Goal: Task Accomplishment & Management: Use online tool/utility

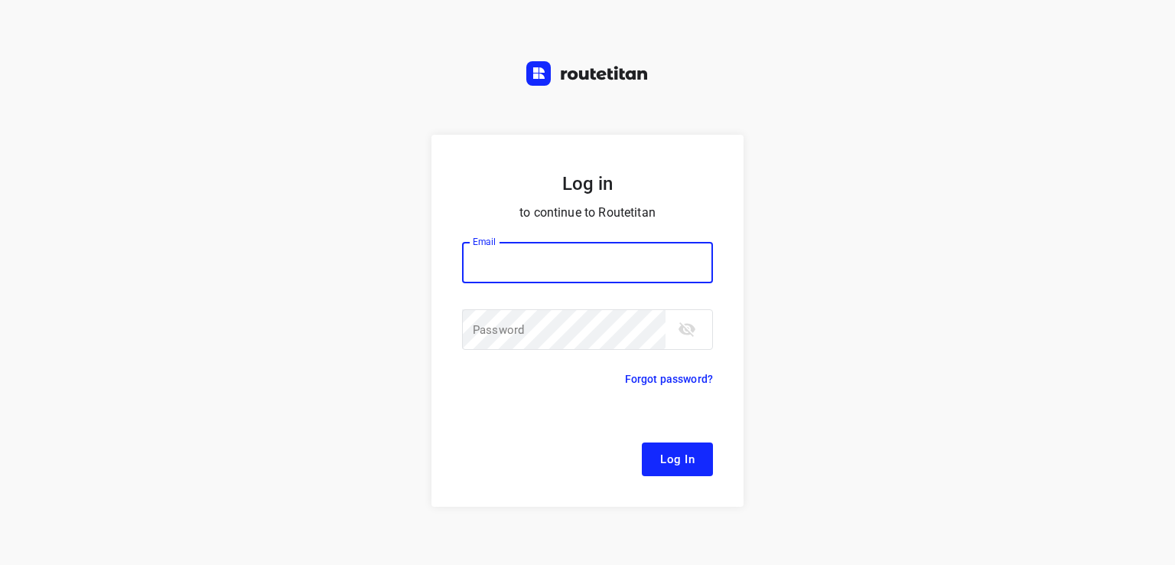
click at [552, 255] on input "email" at bounding box center [587, 262] width 251 height 41
type input "remco@fruitopjewerk.nl"
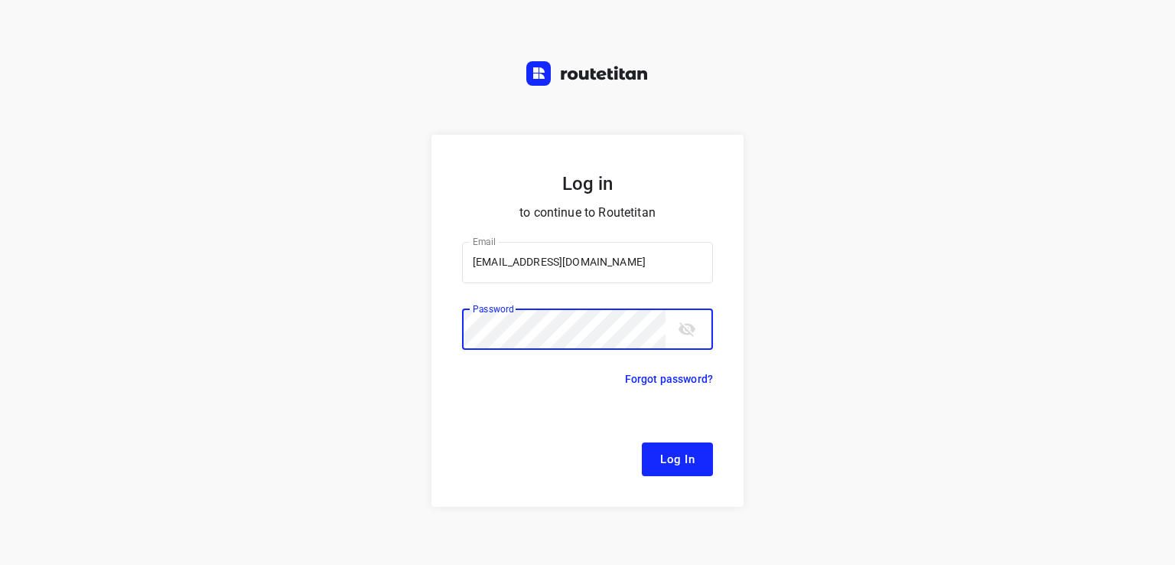
click at [642, 442] on button "Log In" at bounding box center [677, 459] width 71 height 34
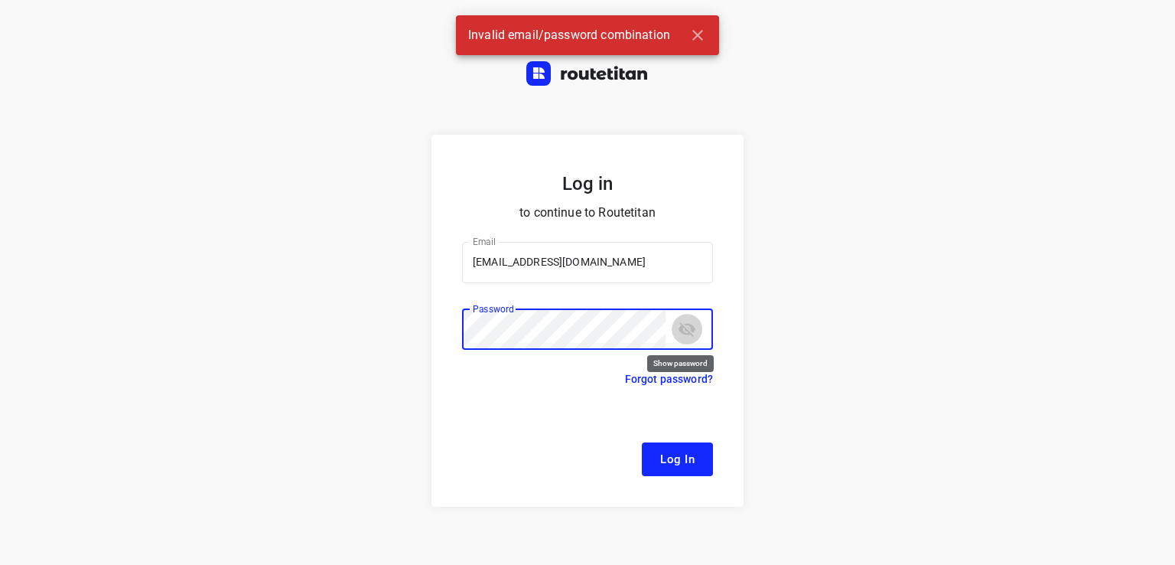
click at [678, 324] on icon "toggle password visibility" at bounding box center [686, 329] width 17 height 15
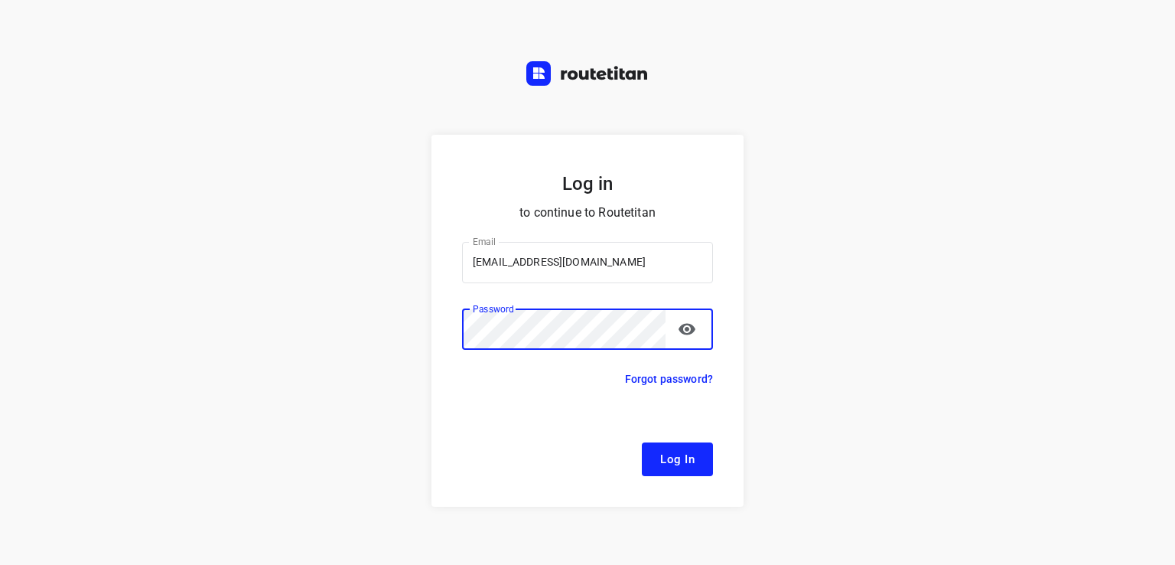
click at [642, 442] on button "Log In" at bounding box center [677, 459] width 71 height 34
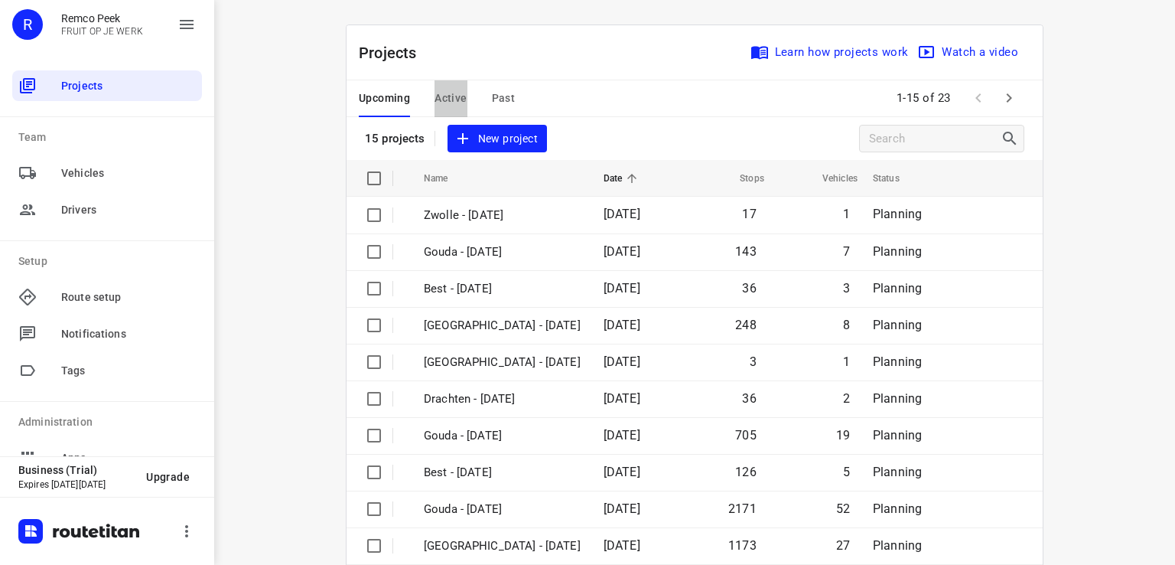
click at [451, 105] on span "Active" at bounding box center [450, 98] width 32 height 19
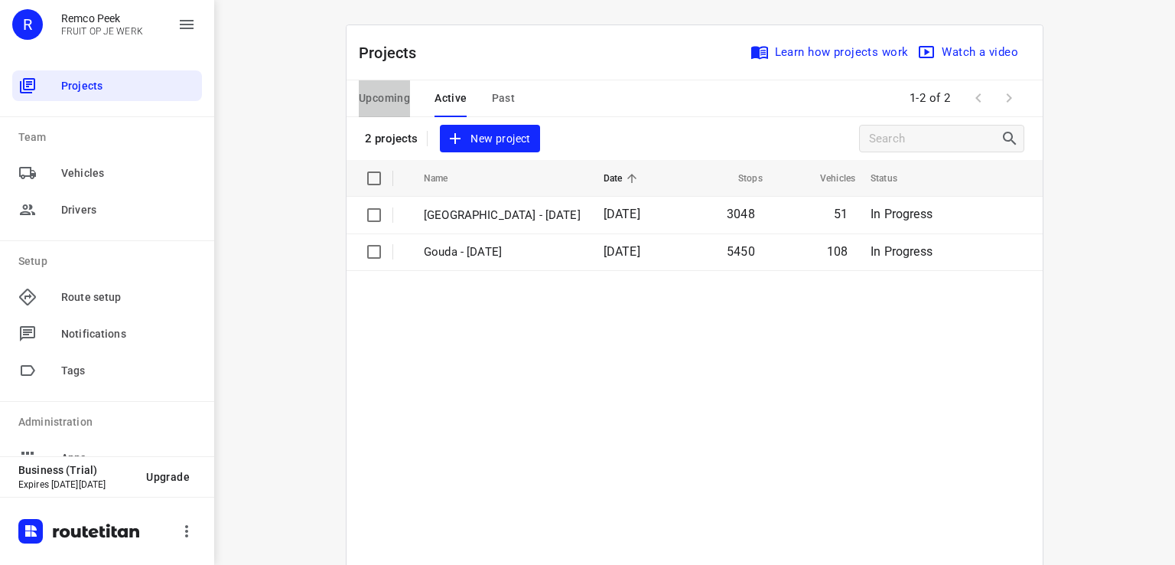
click at [400, 99] on span "Upcoming" at bounding box center [384, 98] width 51 height 19
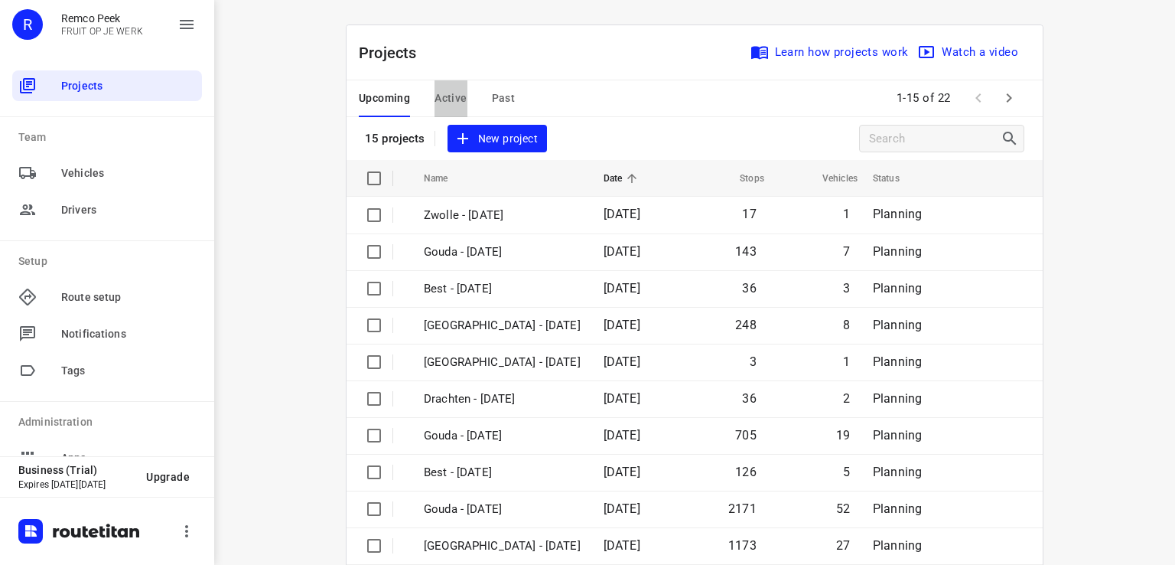
click at [455, 93] on span "Active" at bounding box center [450, 98] width 32 height 19
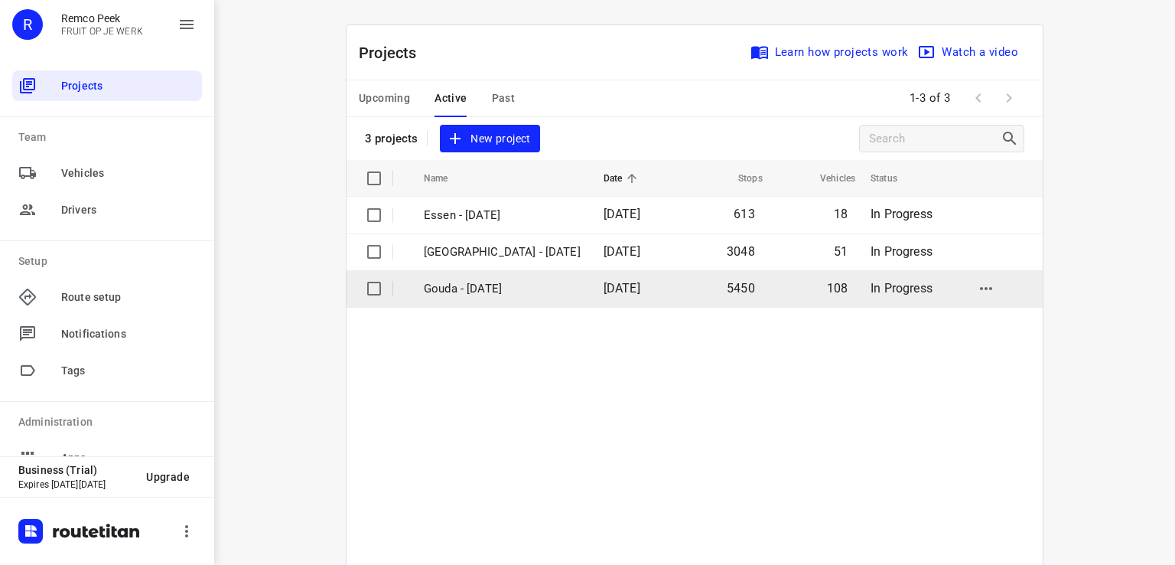
click at [604, 282] on span "13 Oct 2025" at bounding box center [622, 288] width 37 height 15
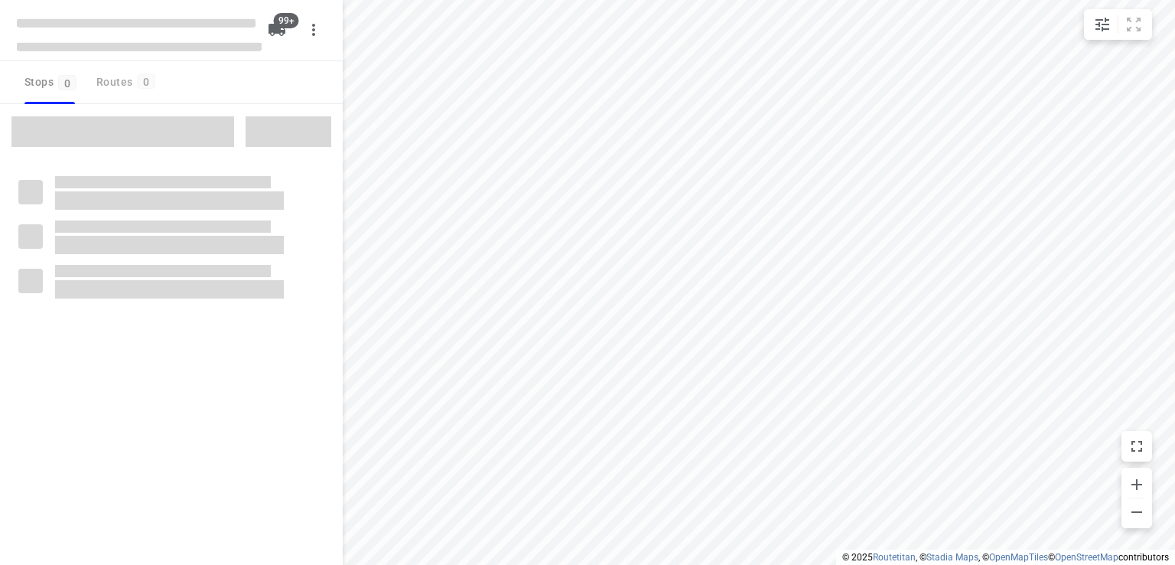
checkbox input "true"
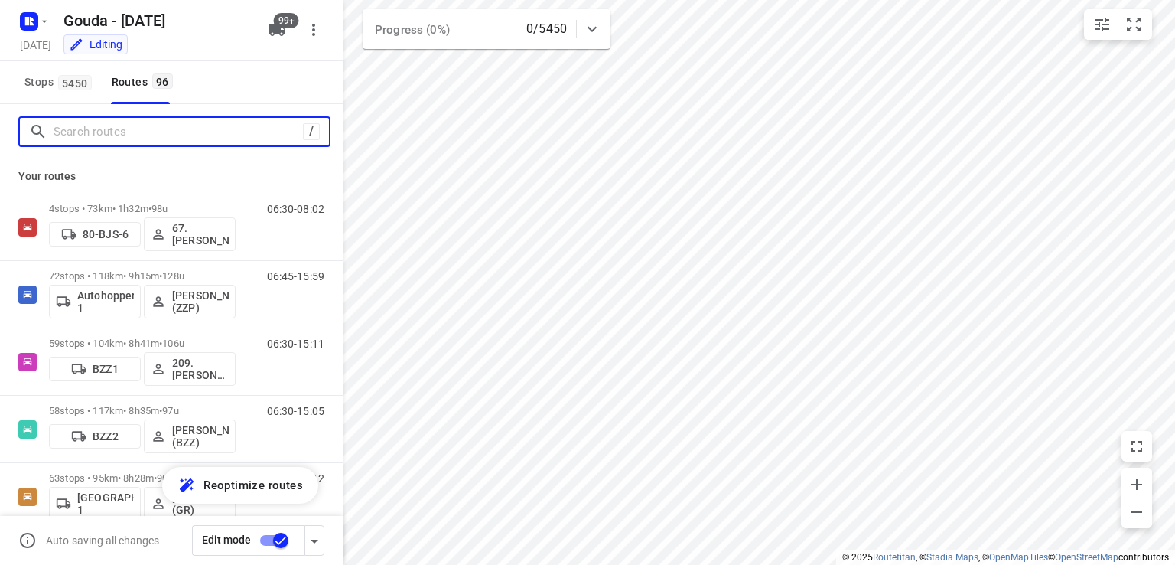
click at [181, 130] on input "Search routes" at bounding box center [178, 132] width 249 height 24
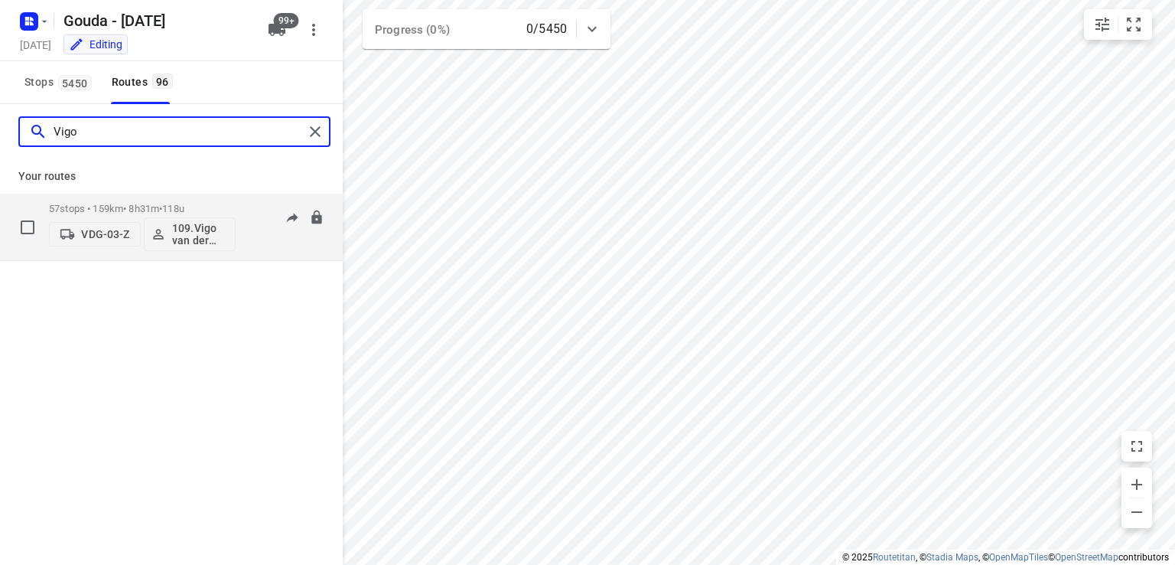
type input "Vigo"
click at [174, 215] on div "VDG-03-Z 109.Vigo van der Wal" at bounding box center [142, 232] width 187 height 37
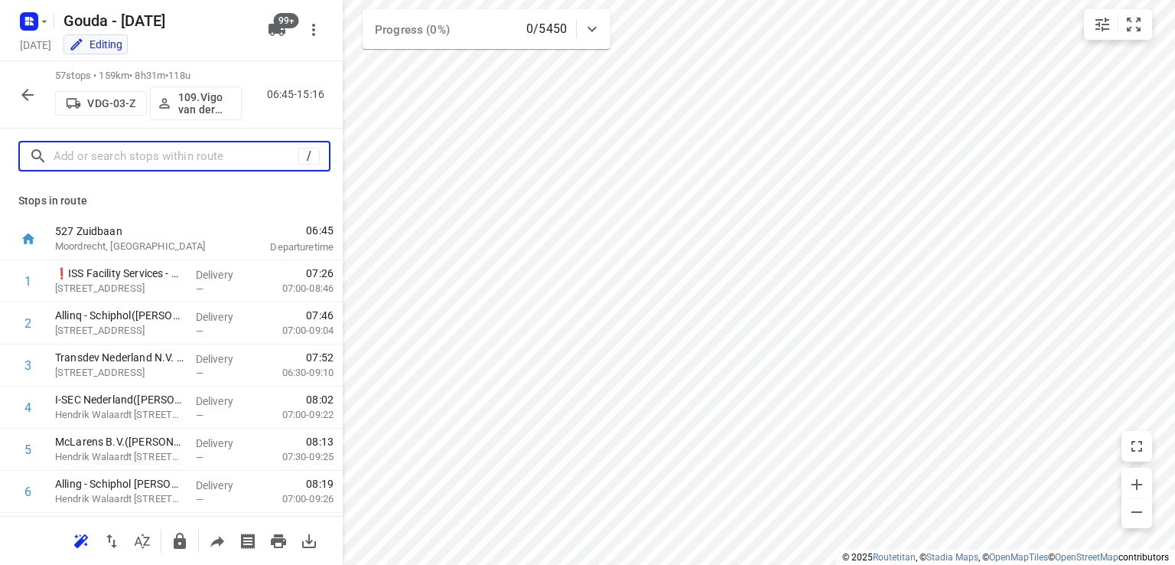
click at [158, 153] on input "text" at bounding box center [176, 157] width 245 height 24
click at [184, 90] on button "109.Vigo van der Wal" at bounding box center [196, 103] width 92 height 34
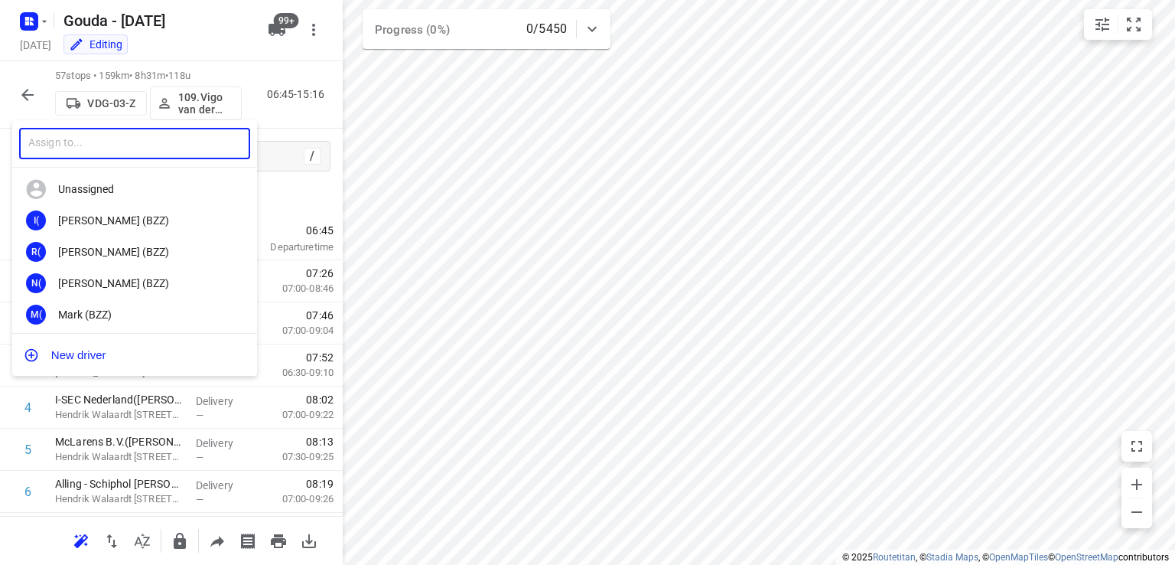
click at [130, 133] on input "text" at bounding box center [134, 143] width 231 height 31
type input "RUBEN"
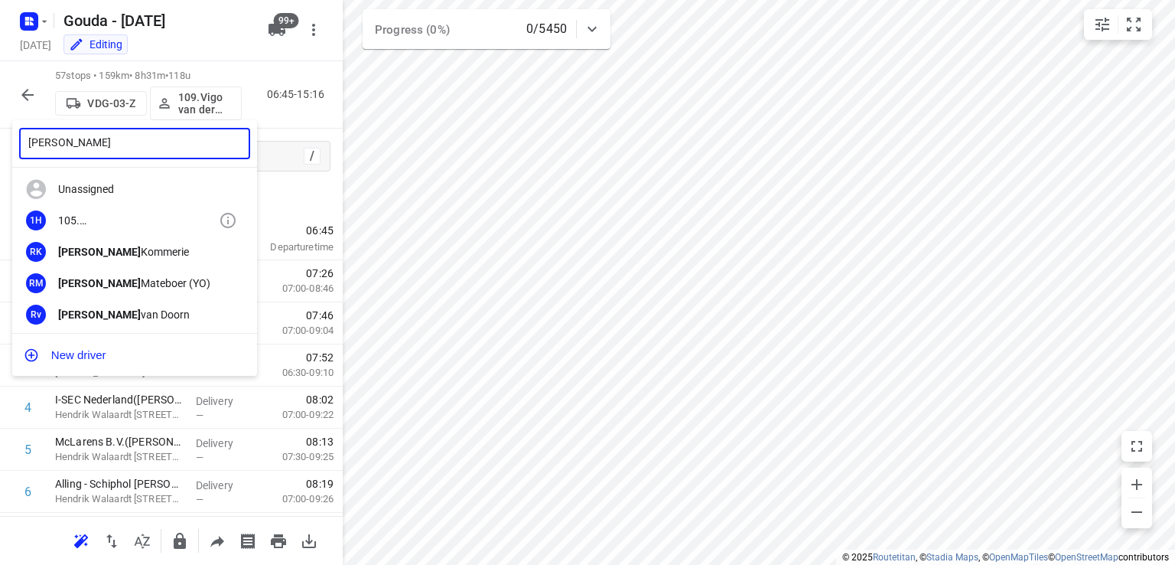
click at [114, 224] on div "105. Ruben Hamminga" at bounding box center [138, 220] width 161 height 12
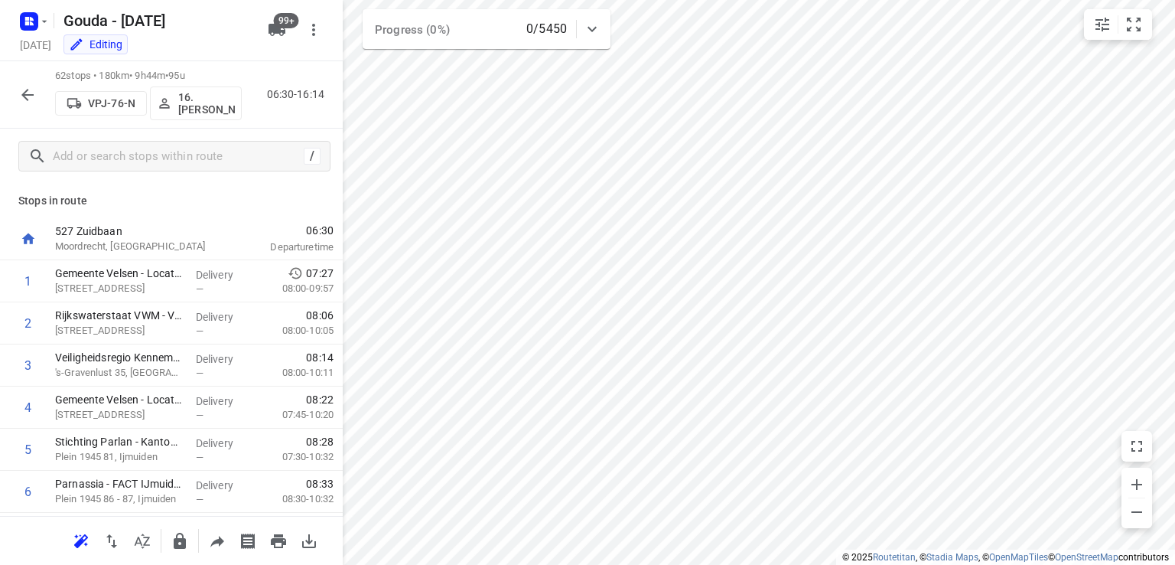
click at [200, 99] on p "16.[PERSON_NAME]" at bounding box center [206, 103] width 57 height 24
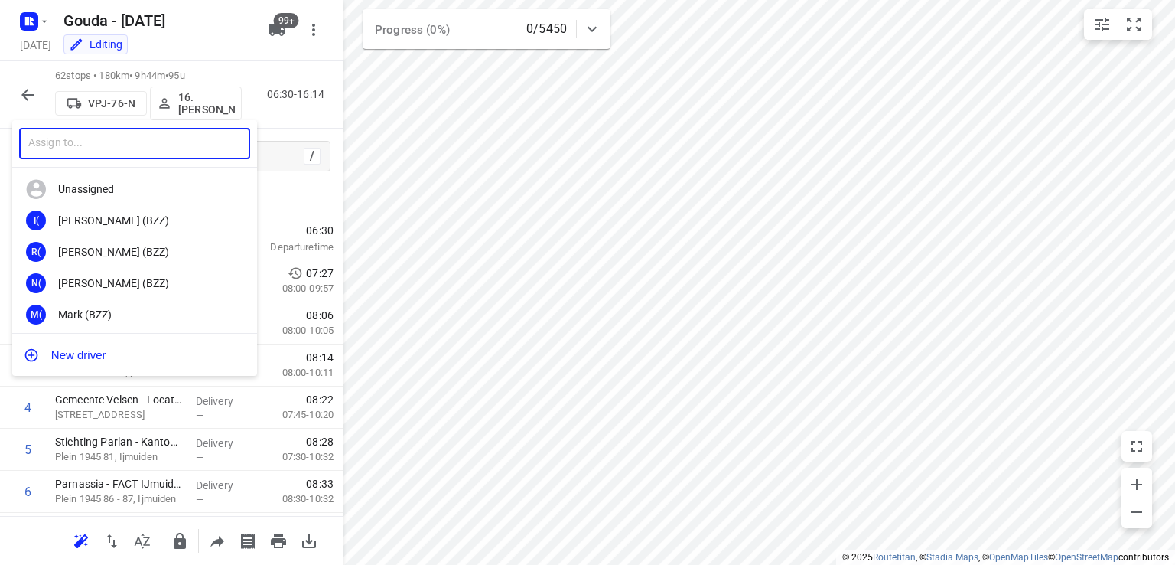
click at [138, 150] on input "text" at bounding box center [134, 143] width 231 height 31
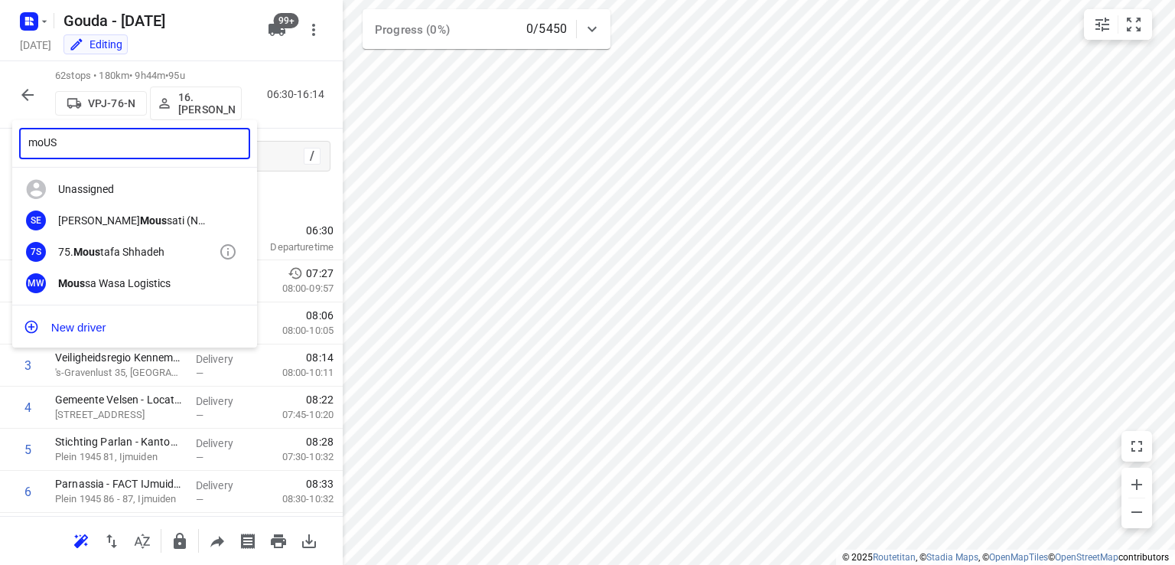
type input "moUS"
click at [164, 258] on div "75. Mous tafa Shhadeh" at bounding box center [138, 252] width 161 height 12
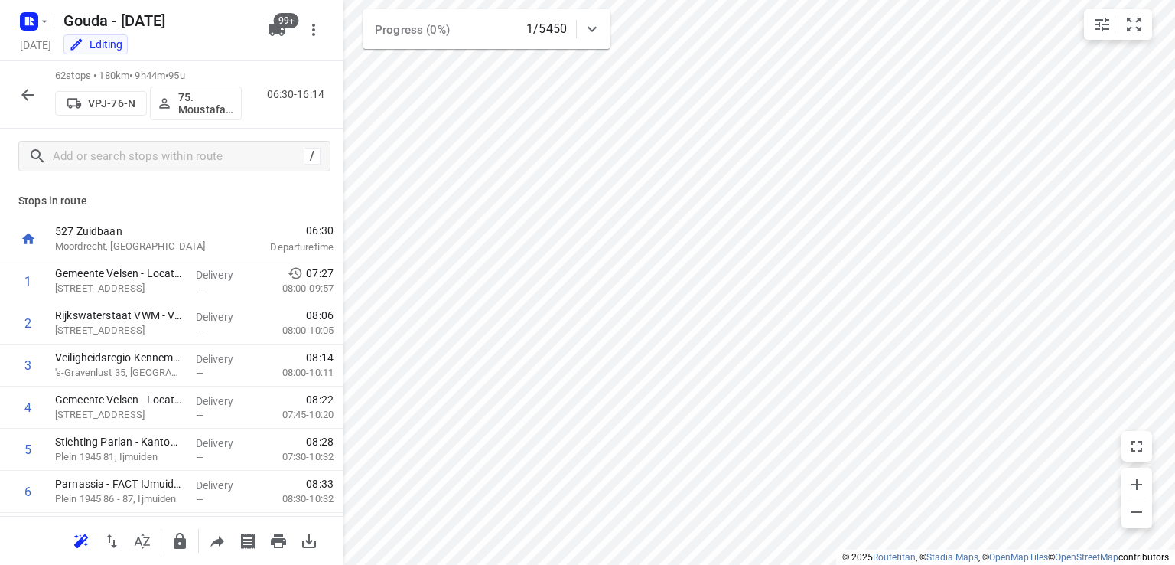
click at [10, 83] on div "62 stops • 180km • 9h44m • 95u VPJ-76-N 75. Moustafa Shhadeh 06:30-16:14" at bounding box center [171, 94] width 343 height 67
click at [23, 92] on icon "button" at bounding box center [27, 95] width 18 height 18
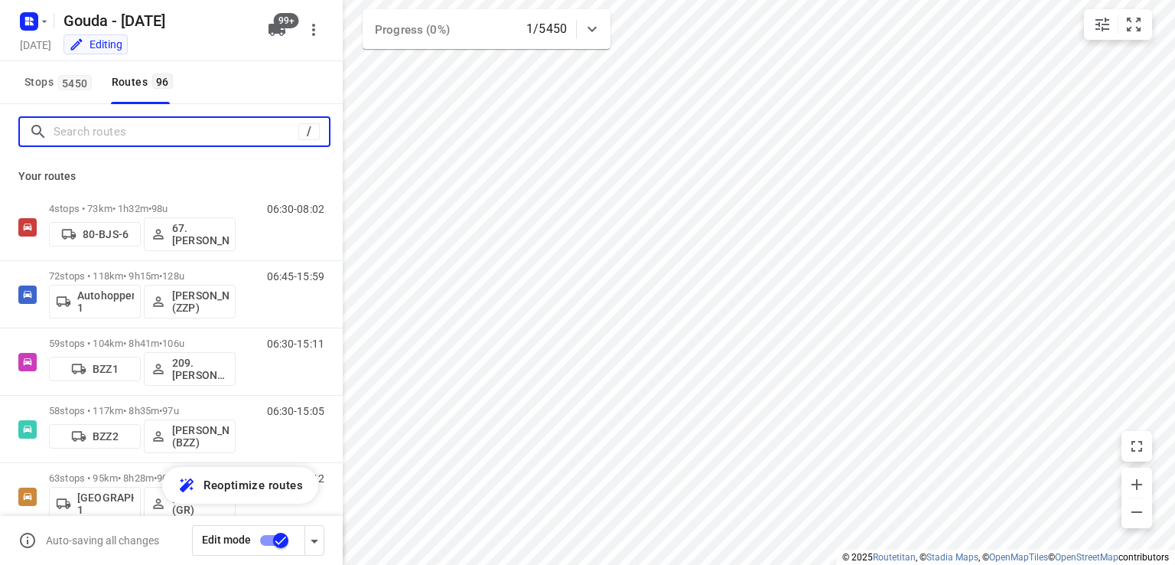
click at [113, 139] on input "Search routes" at bounding box center [176, 132] width 245 height 24
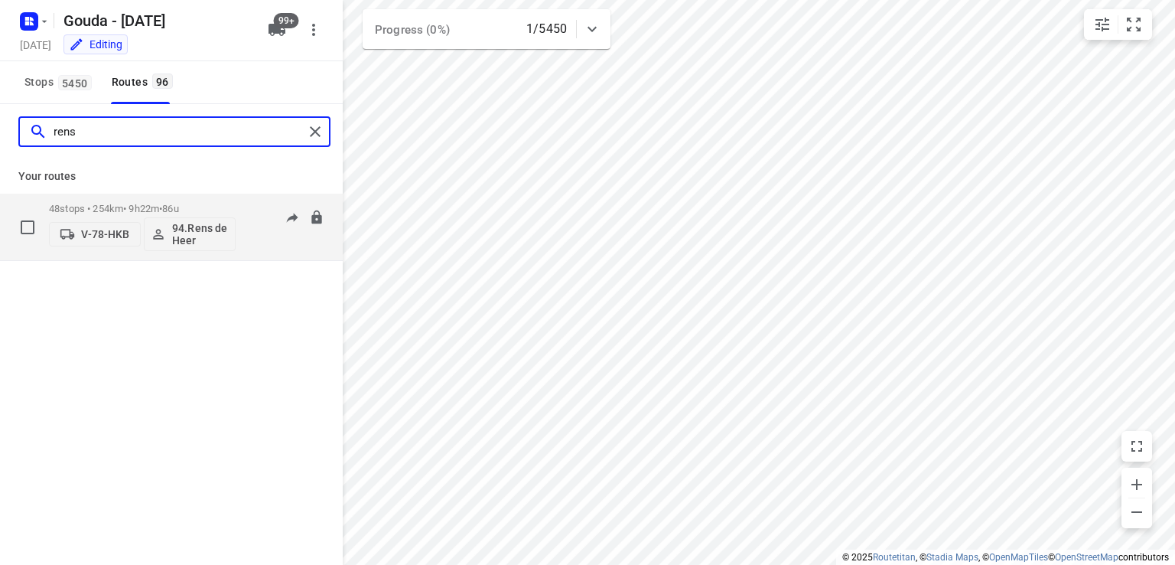
type input "rens"
click at [144, 209] on p "48 stops • 254km • 9h22m • 86u" at bounding box center [142, 208] width 187 height 11
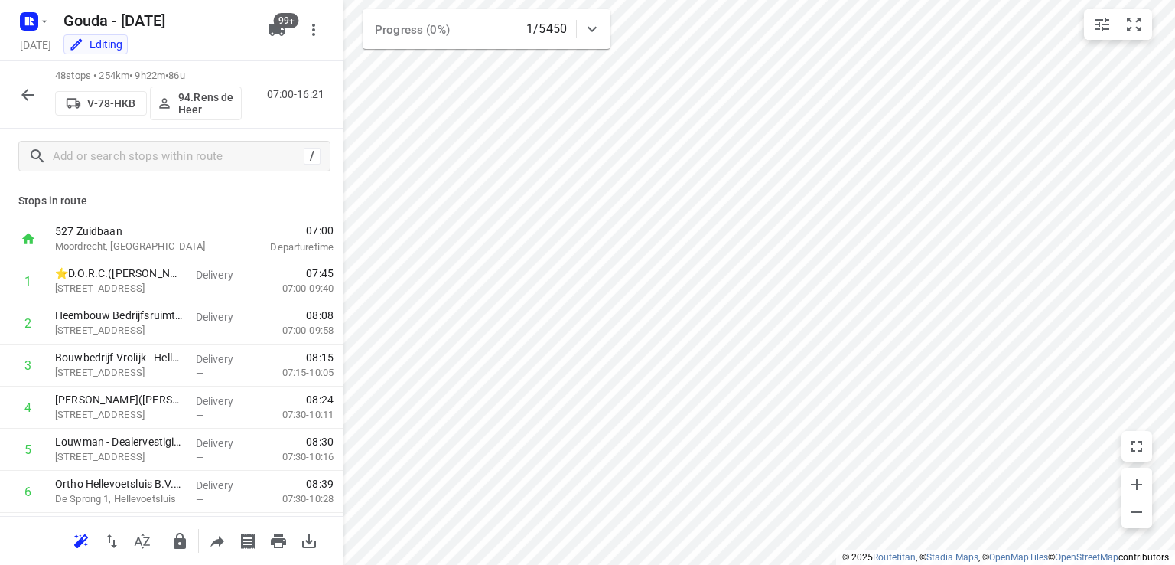
click at [30, 86] on icon "button" at bounding box center [27, 95] width 18 height 18
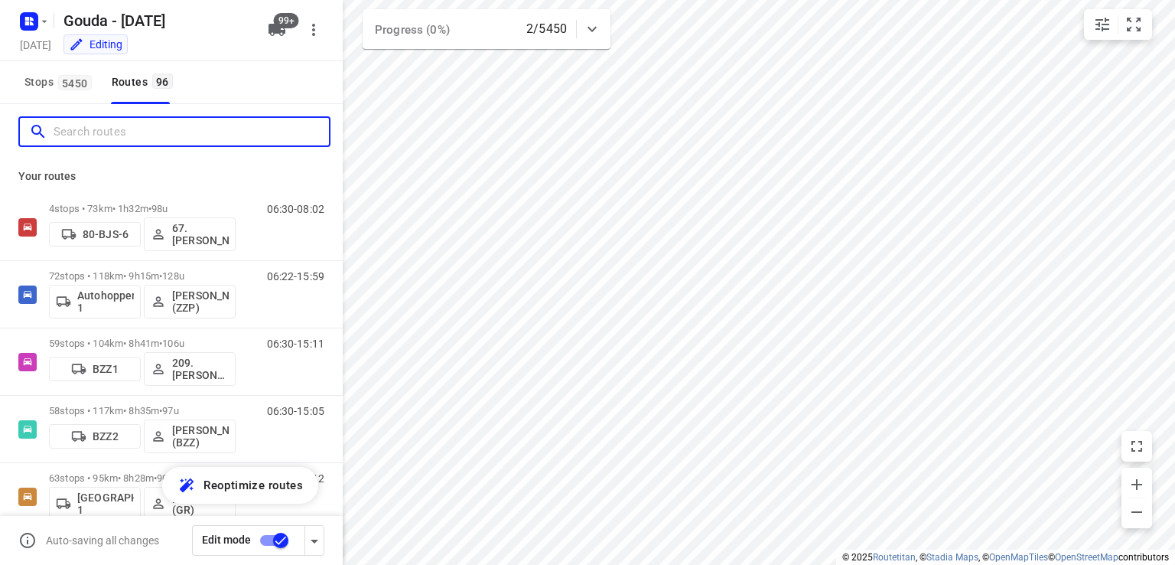
click at [115, 134] on input "Search routes" at bounding box center [191, 132] width 275 height 24
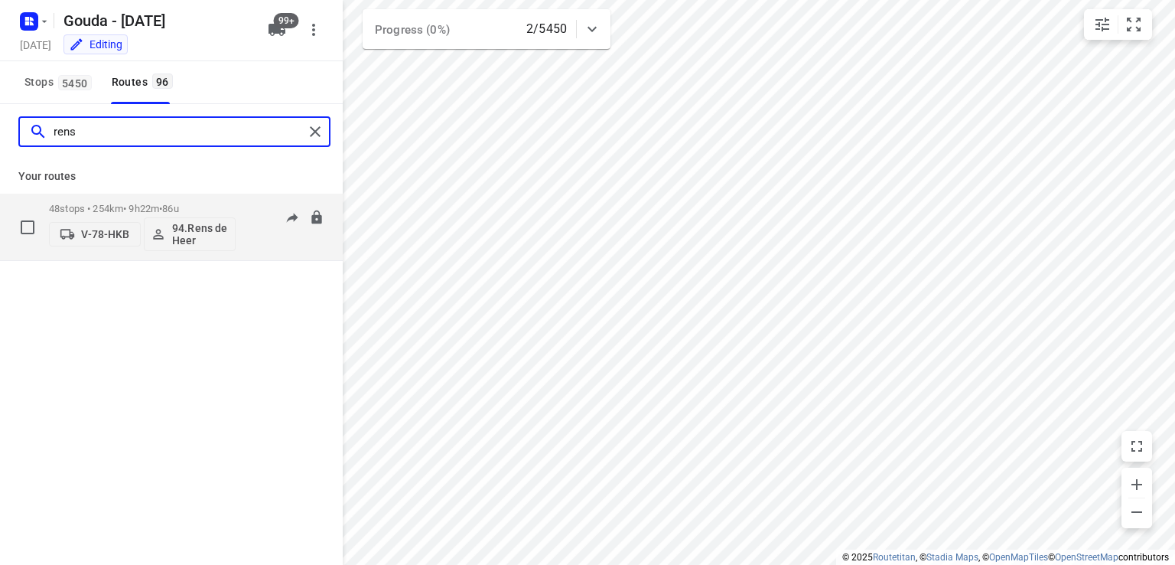
type input "rens"
click at [168, 200] on div "48 stops • 254km • 9h22m • 86u V-78-HKB 94.Rens de Heer" at bounding box center [142, 226] width 187 height 63
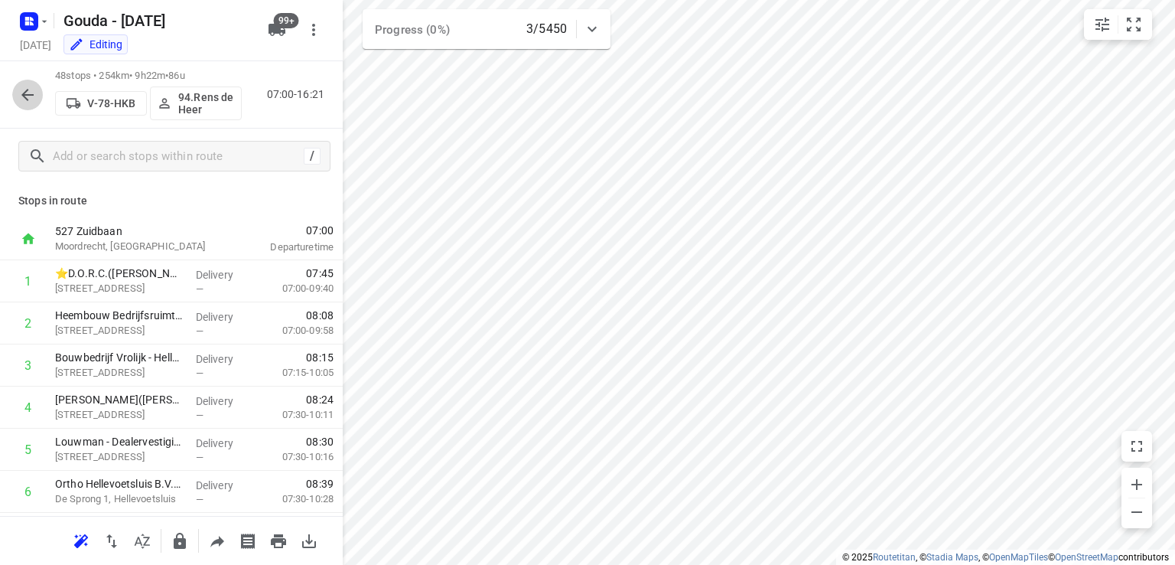
click at [26, 85] on button "button" at bounding box center [27, 95] width 31 height 31
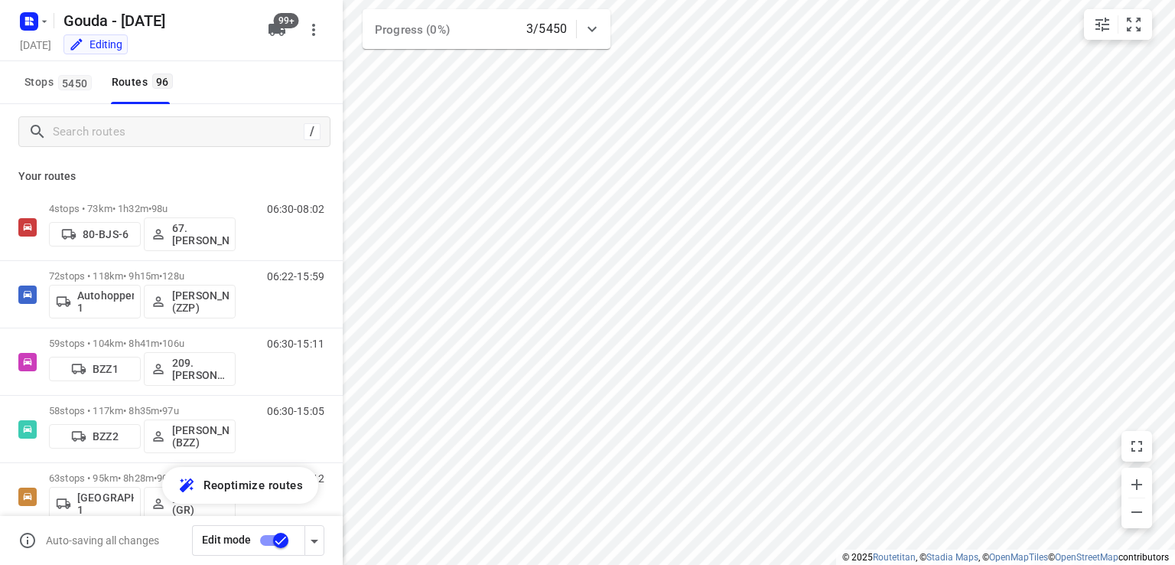
click at [148, 145] on div "/" at bounding box center [174, 131] width 312 height 31
click at [153, 129] on input "Search routes" at bounding box center [176, 132] width 245 height 24
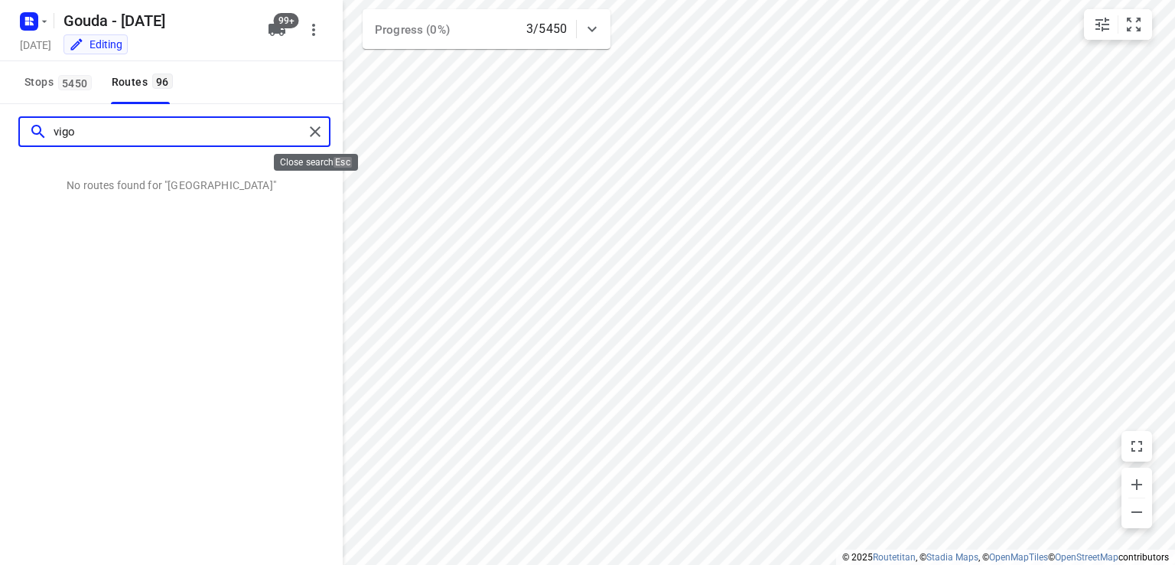
type input "vigo"
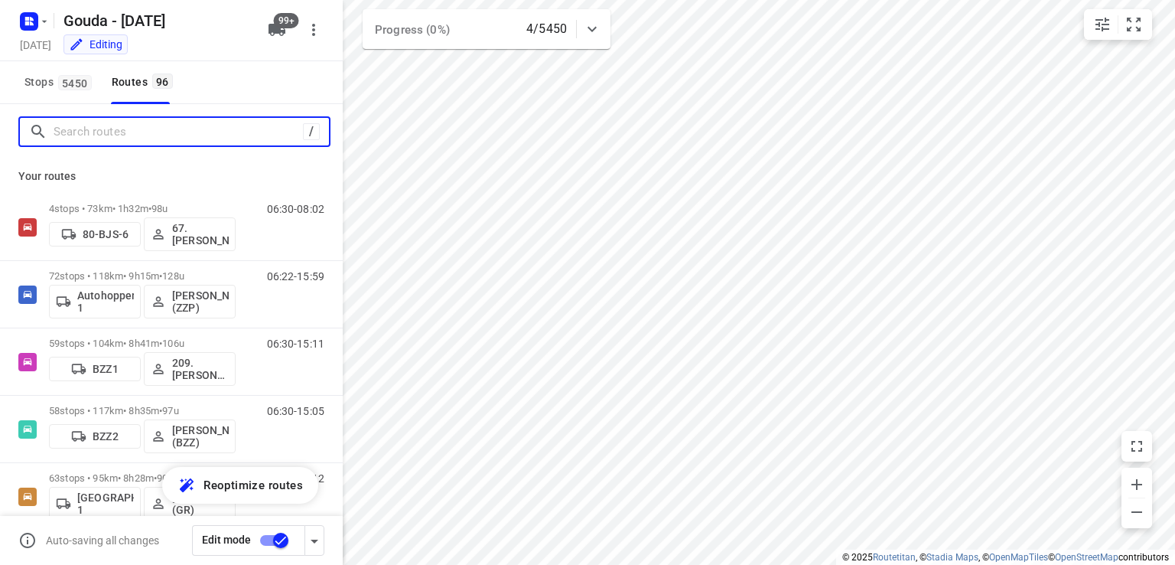
click at [144, 132] on input "Search routes" at bounding box center [178, 132] width 249 height 24
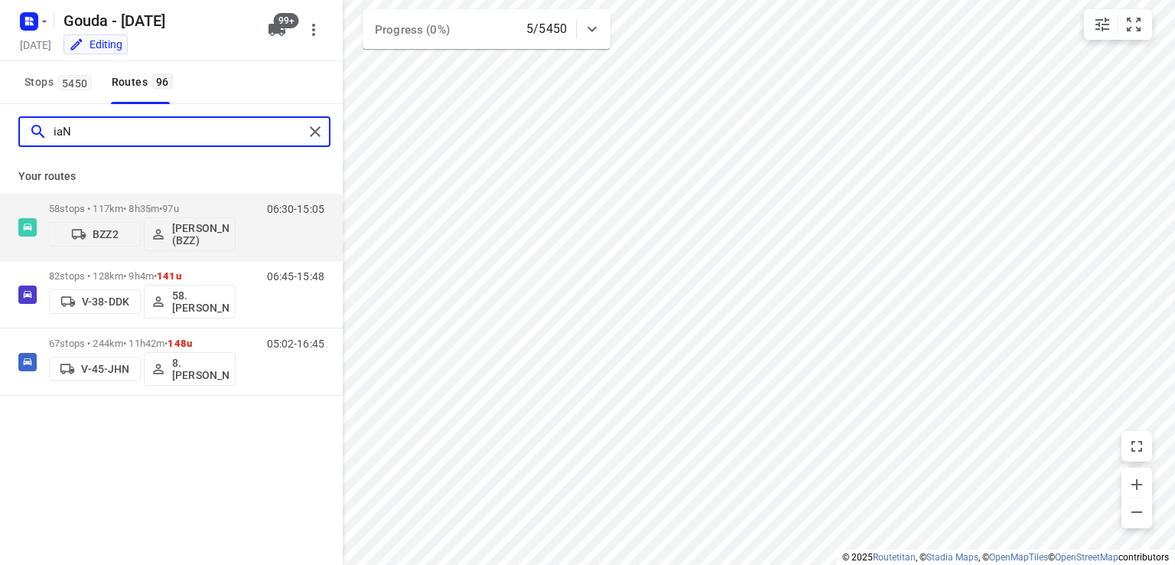
type input "iaN"
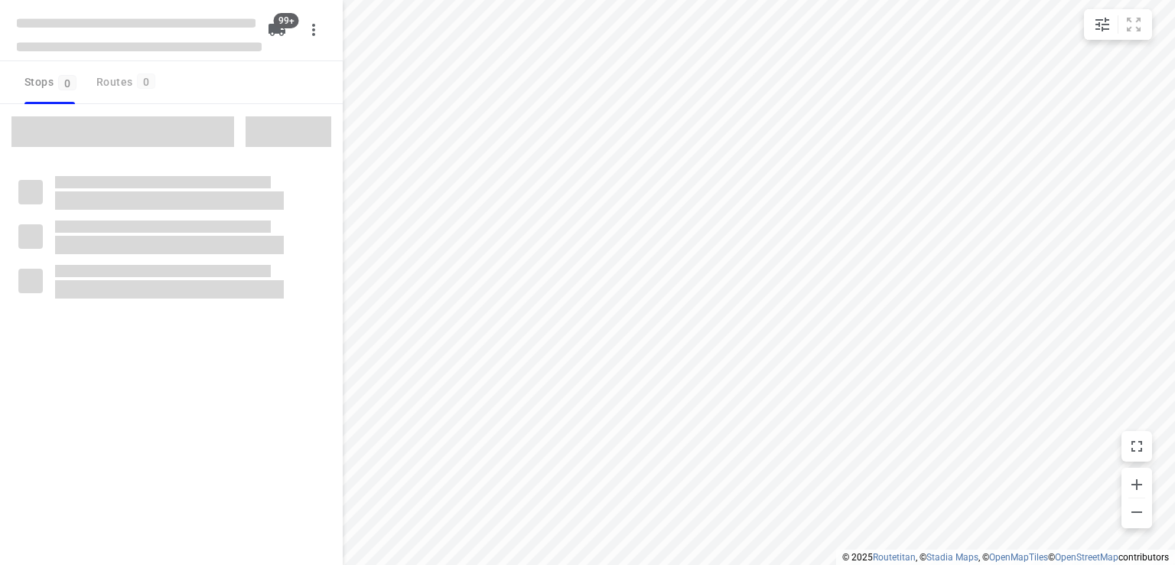
checkbox input "true"
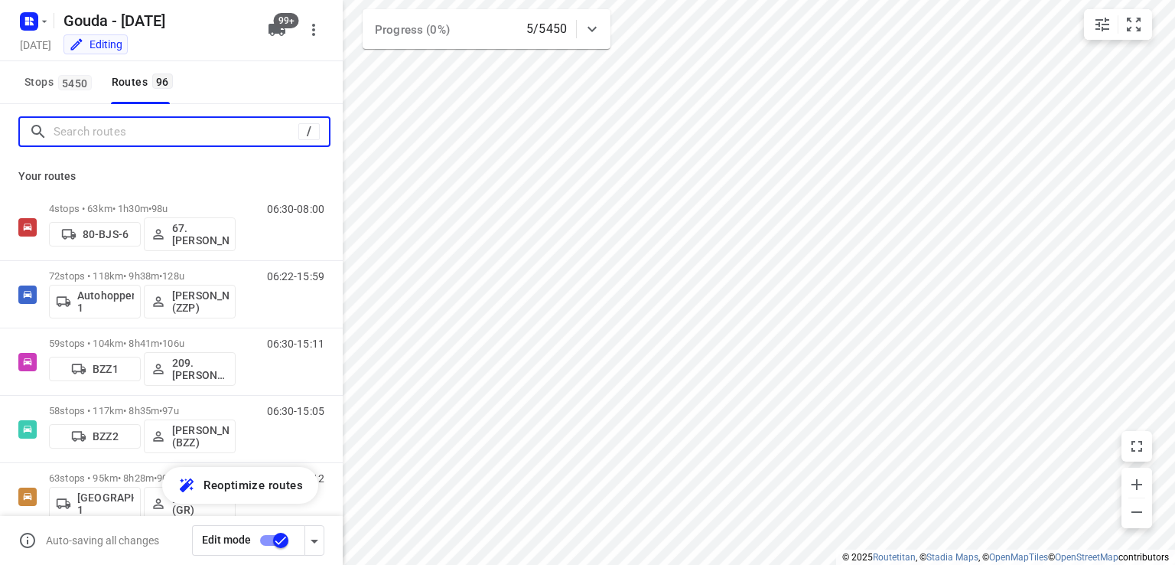
click at [139, 136] on input "Search routes" at bounding box center [176, 132] width 245 height 24
type input "v"
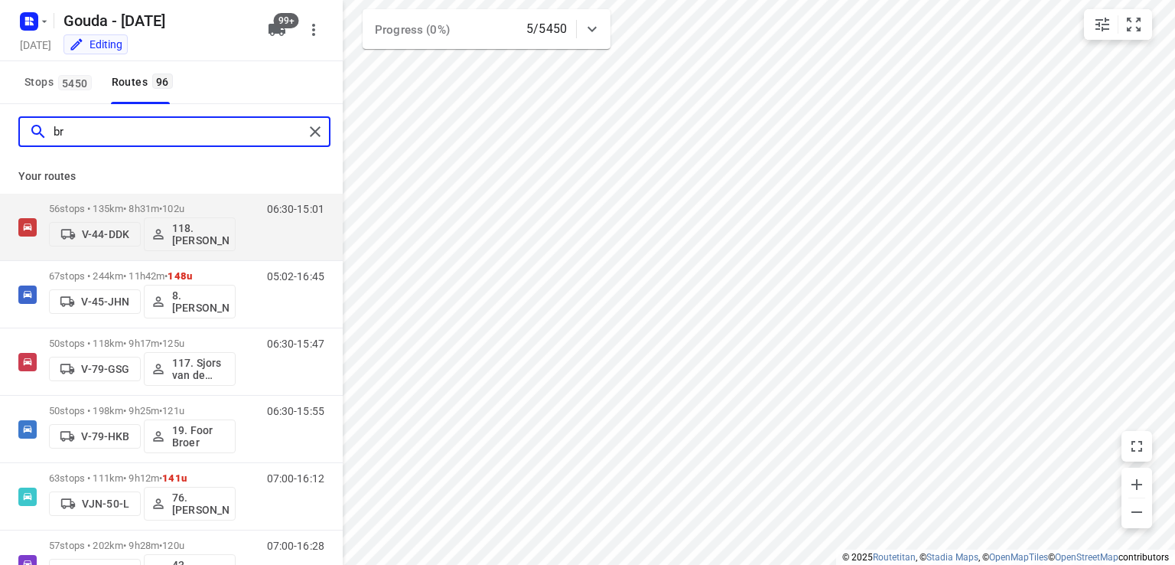
type input "b"
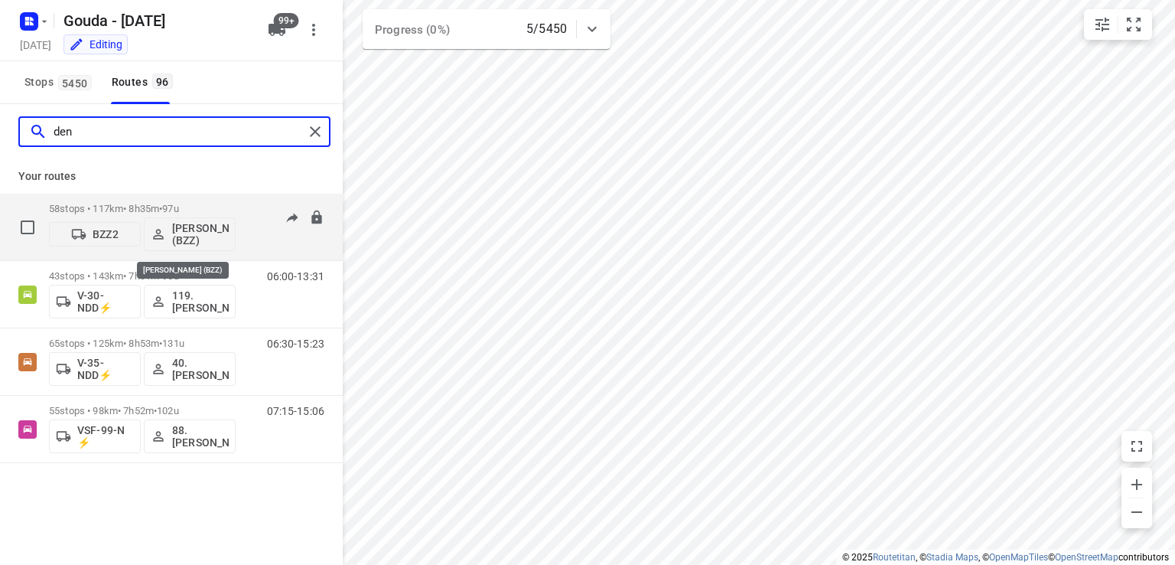
type input "den"
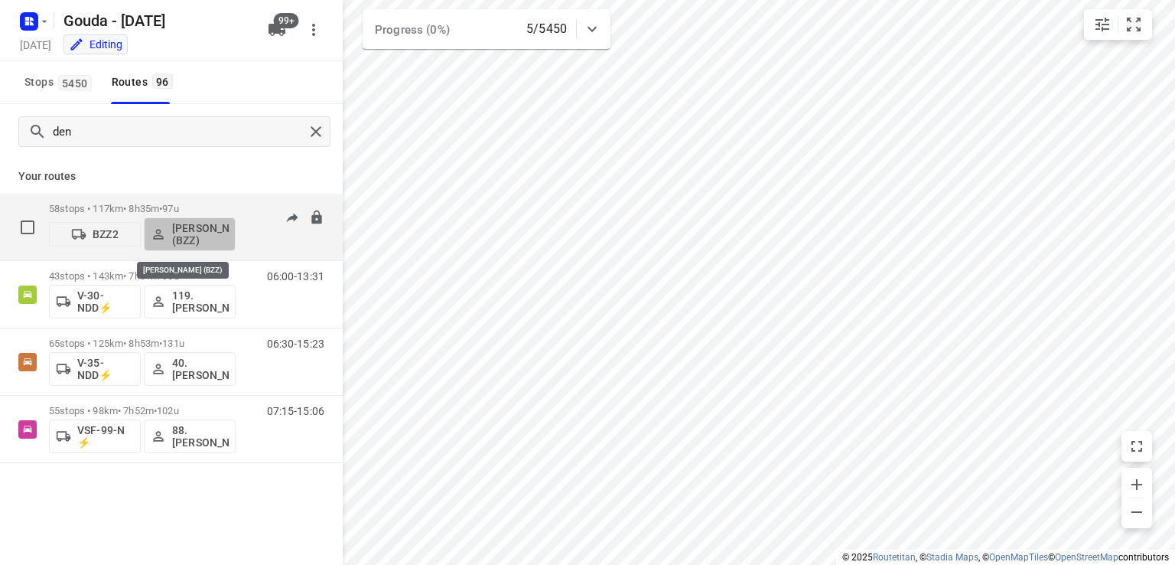
click at [188, 234] on p "[PERSON_NAME] (BZZ)" at bounding box center [200, 234] width 57 height 24
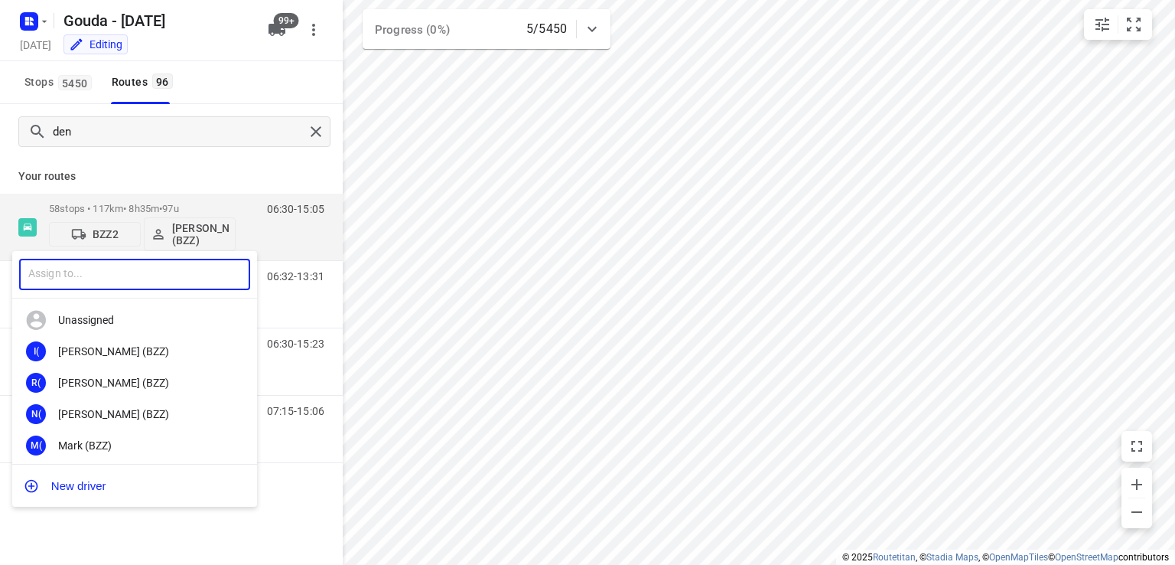
click at [130, 273] on input "text" at bounding box center [134, 274] width 231 height 31
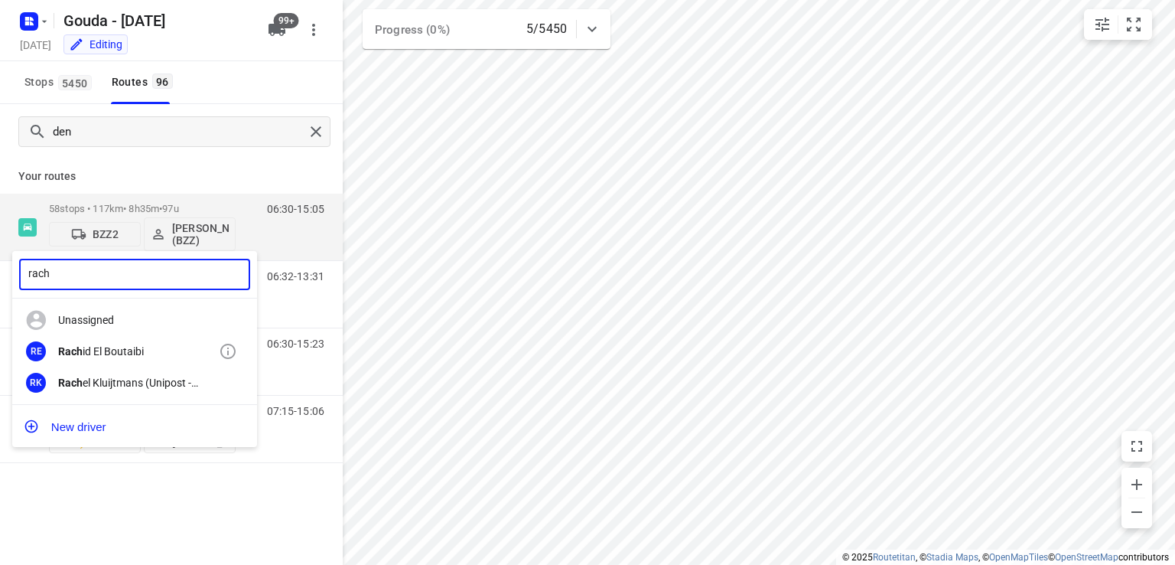
type input "rach"
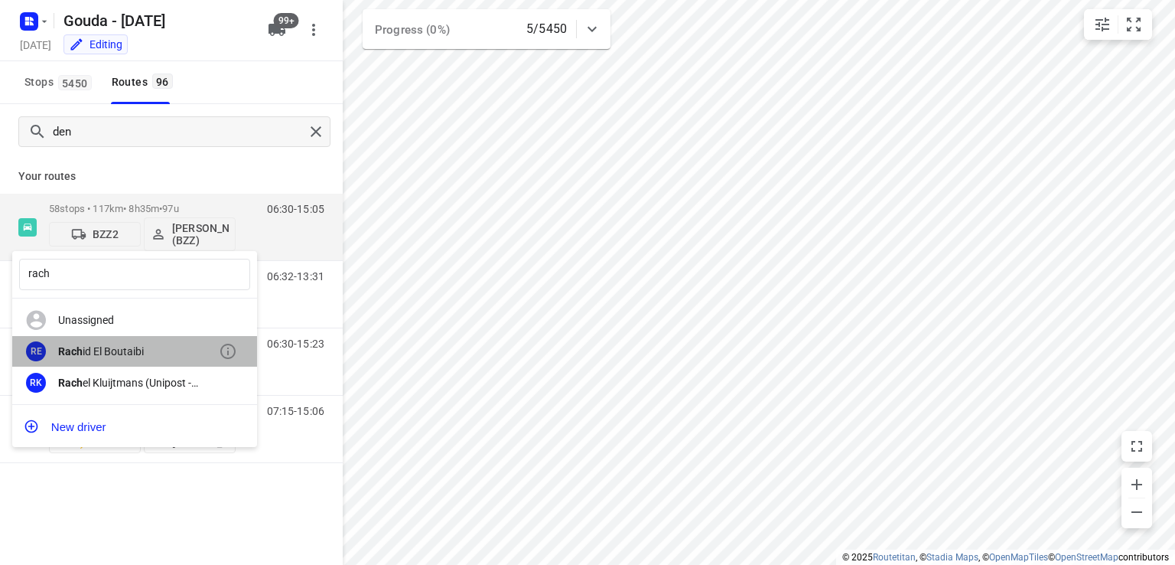
click at [123, 353] on div "Rach id El Boutaibi" at bounding box center [138, 351] width 161 height 12
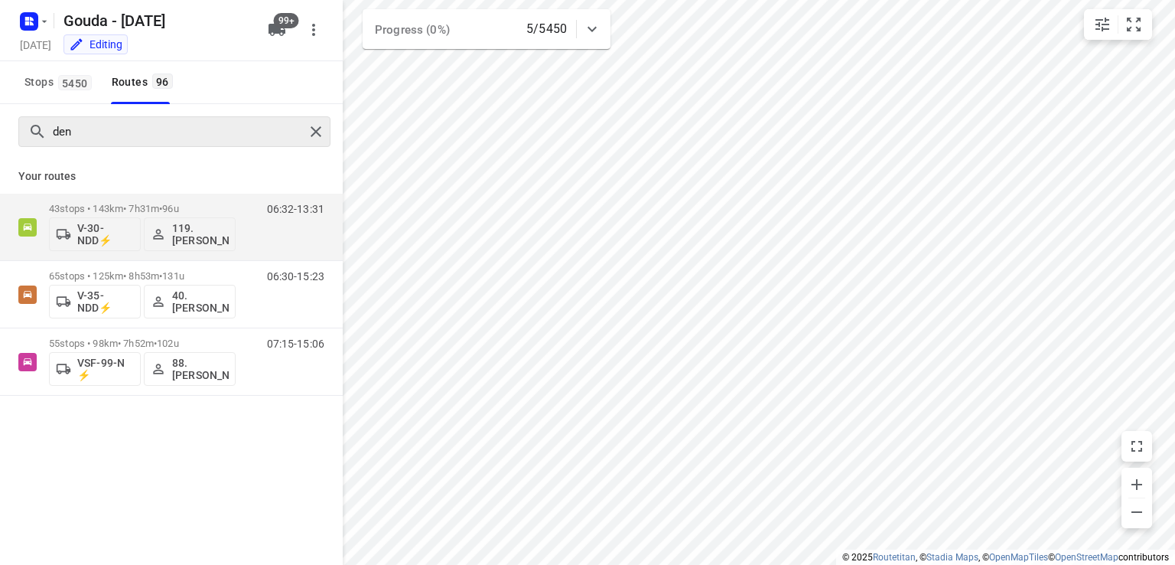
drag, startPoint x: 156, startPoint y: 112, endPoint x: 143, endPoint y: 126, distance: 18.9
click at [143, 126] on div "den" at bounding box center [171, 131] width 343 height 55
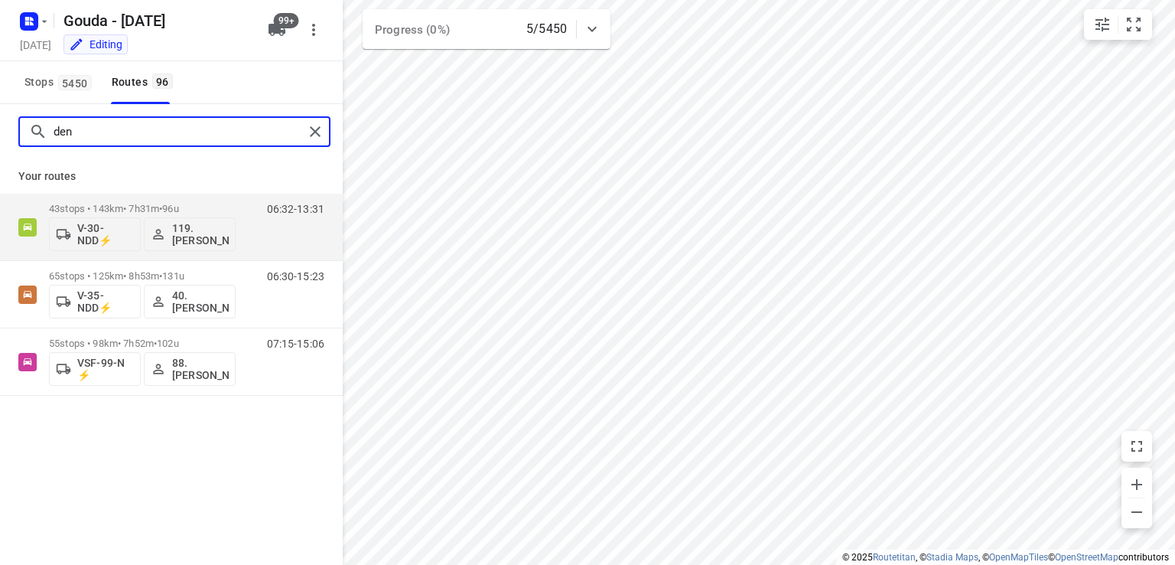
click at [142, 126] on input "den" at bounding box center [179, 132] width 250 height 24
type input "d"
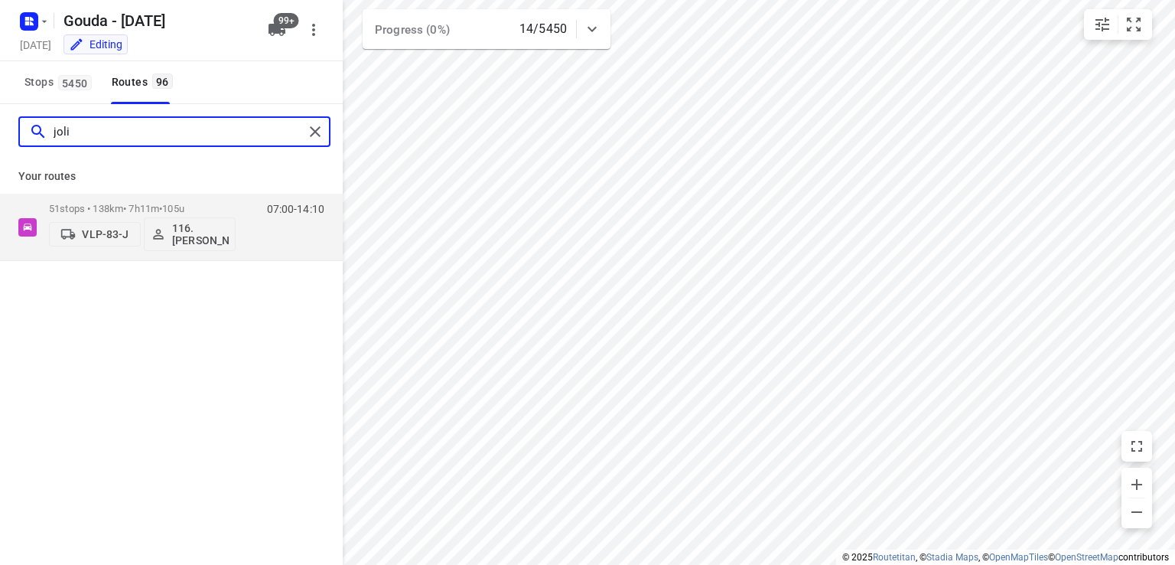
click at [177, 140] on input "joli" at bounding box center [179, 132] width 250 height 24
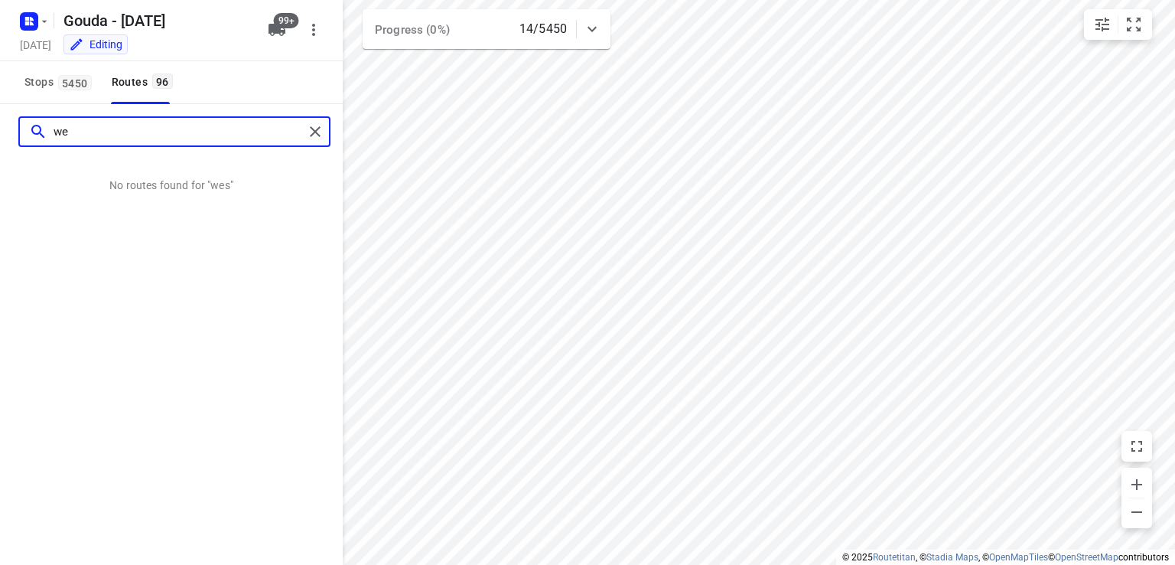
type input "w"
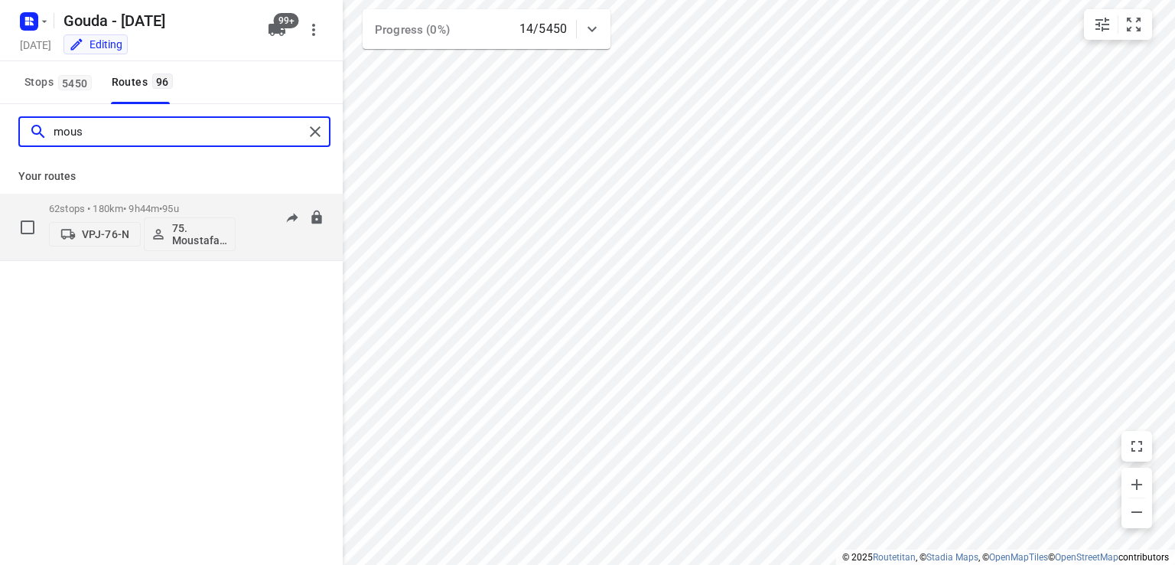
type input "mous"
click at [178, 203] on span "95u" at bounding box center [170, 208] width 16 height 11
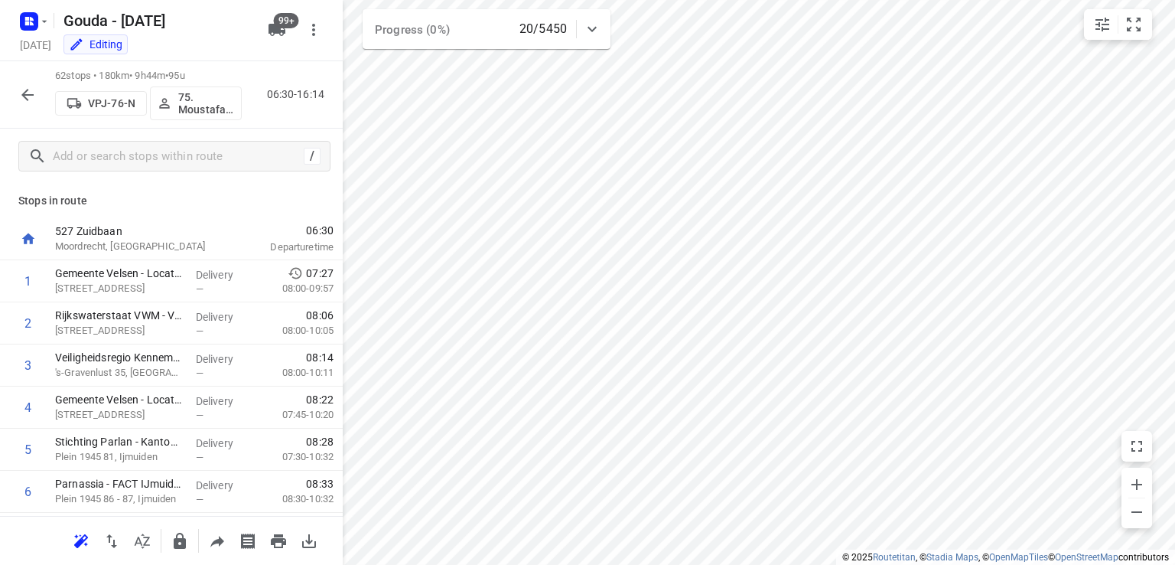
click at [31, 105] on button "button" at bounding box center [27, 95] width 31 height 31
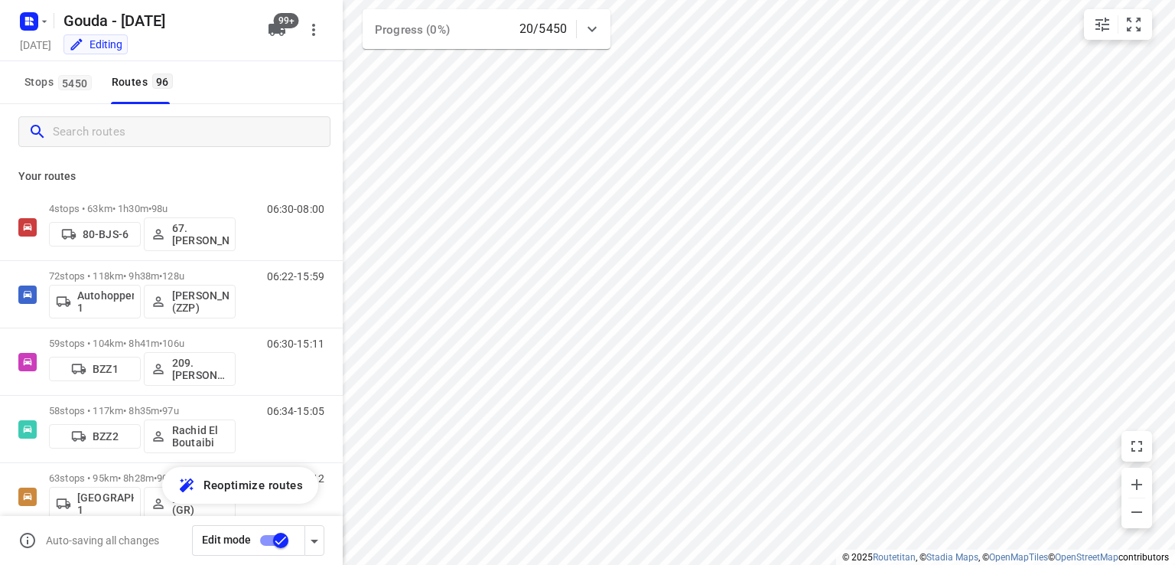
click at [104, 140] on input "Search routes" at bounding box center [191, 132] width 277 height 24
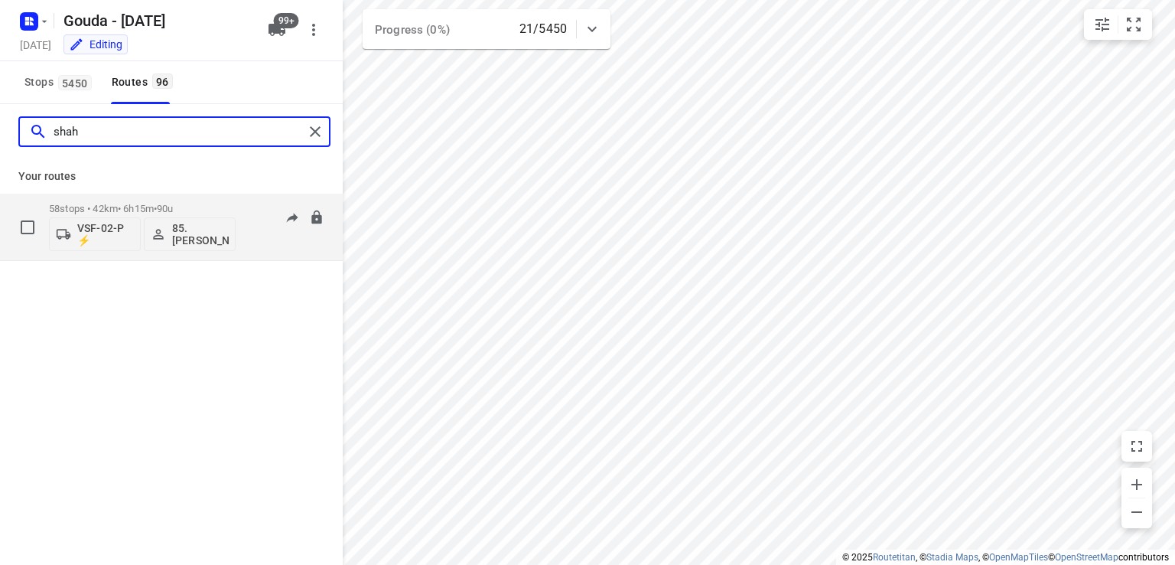
type input "shah"
click at [123, 211] on p "58 stops • 42km • 6h15m • 90u" at bounding box center [142, 208] width 187 height 11
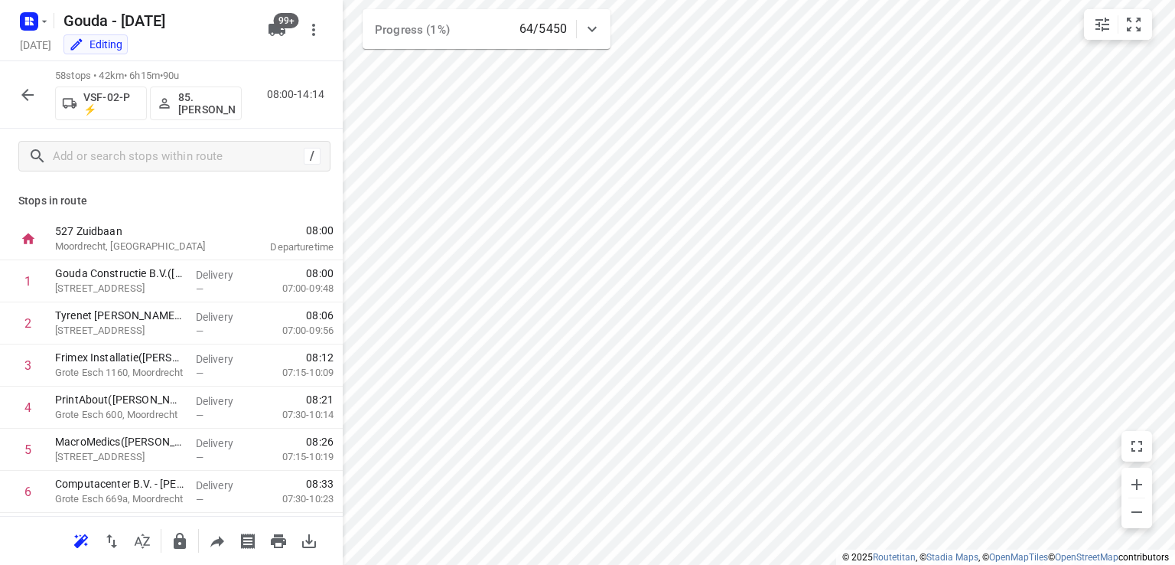
click at [18, 96] on button "button" at bounding box center [27, 95] width 31 height 31
